Goal: Task Accomplishment & Management: Manage account settings

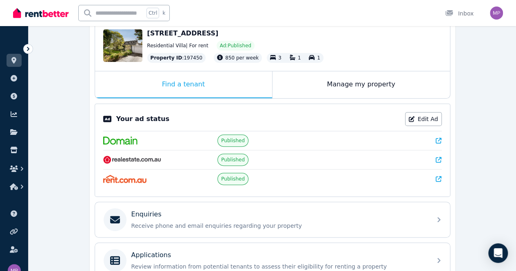
scroll to position [91, 0]
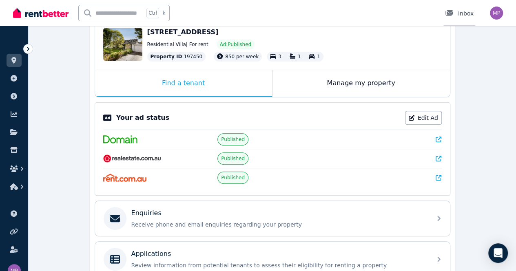
click at [462, 16] on div "Inbox" at bounding box center [459, 13] width 29 height 8
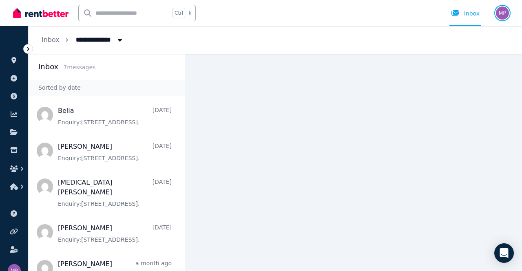
click at [502, 17] on img "button" at bounding box center [502, 13] width 13 height 13
click at [101, 42] on span "All Properties" at bounding box center [103, 39] width 64 height 13
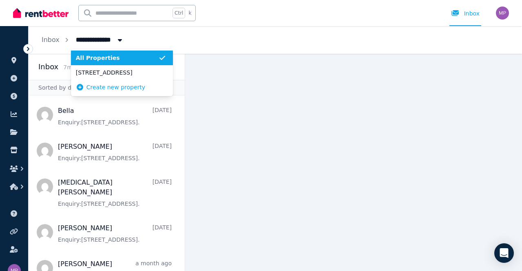
click at [124, 76] on span "4/2 Jersey Street, Balwyn" at bounding box center [117, 72] width 82 height 8
type input "**********"
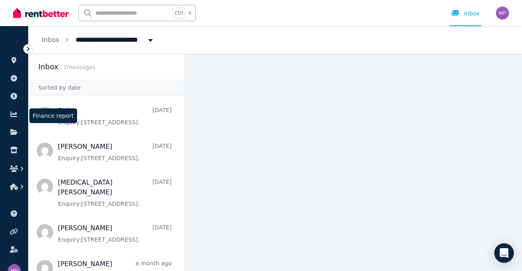
click at [13, 114] on icon at bounding box center [14, 114] width 7 height 6
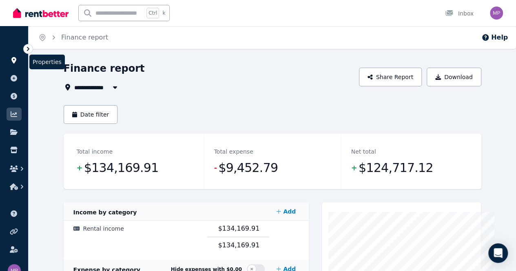
click at [12, 60] on icon at bounding box center [13, 60] width 5 height 7
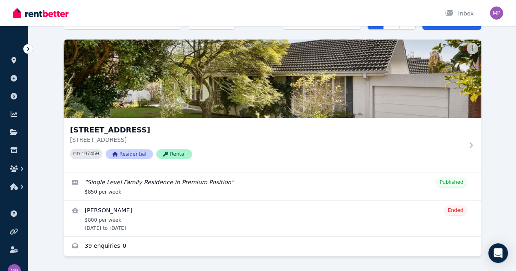
scroll to position [54, 0]
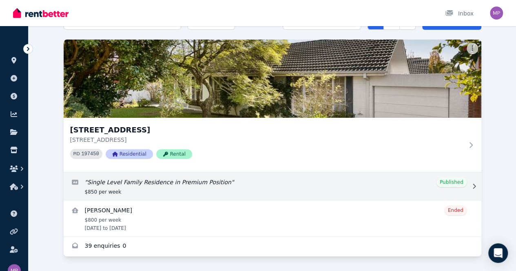
click at [109, 184] on link "Edit listing: Single Level Family Residence in Premium Position" at bounding box center [272, 186] width 417 height 28
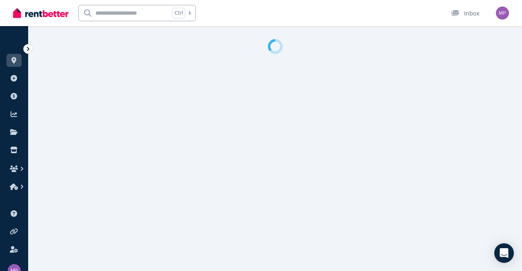
select select "**********"
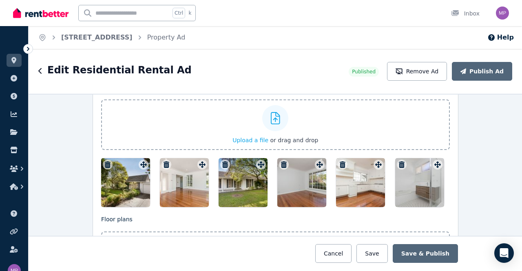
scroll to position [925, 0]
